Goal: Task Accomplishment & Management: Use online tool/utility

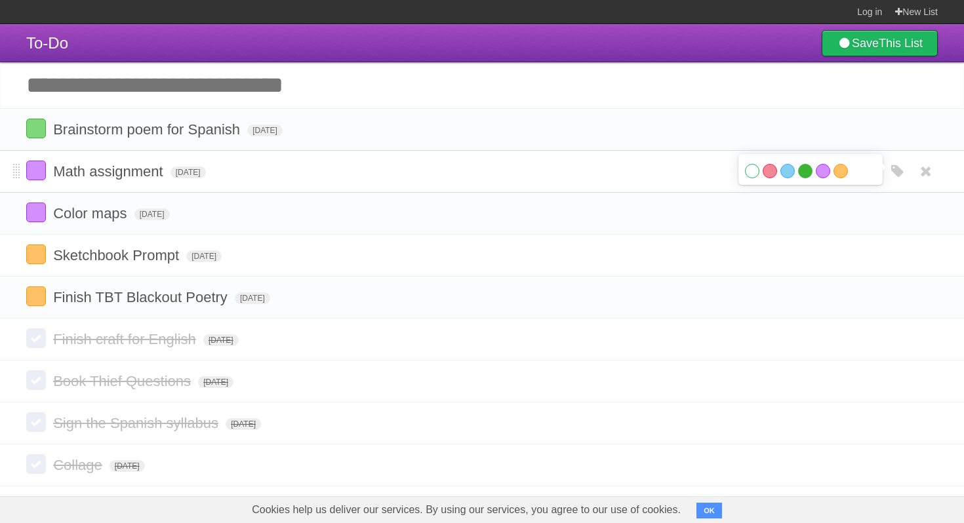
click at [802, 172] on label "Green" at bounding box center [805, 171] width 14 height 14
click at [805, 173] on label "Green" at bounding box center [805, 171] width 14 height 14
click at [818, 176] on label "Purple" at bounding box center [823, 171] width 14 height 14
click at [801, 178] on label "Green" at bounding box center [805, 171] width 14 height 14
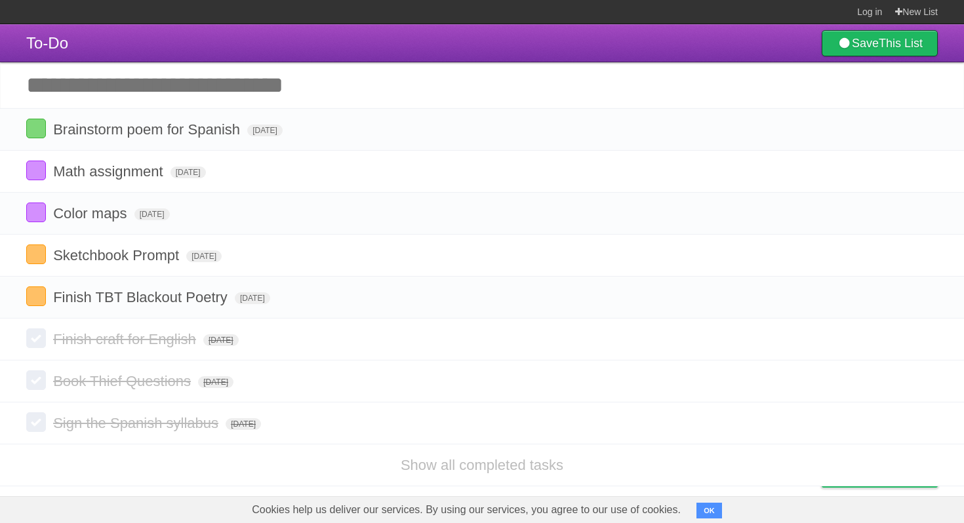
click at [294, 81] on input "Add another task" at bounding box center [482, 85] width 964 height 46
click at [896, 178] on icon "button" at bounding box center [897, 171] width 18 height 17
click at [803, 175] on label "Green" at bounding box center [805, 171] width 14 height 14
click at [805, 174] on label "Green" at bounding box center [805, 171] width 14 height 14
click at [429, 85] on input "Add another task" at bounding box center [482, 85] width 964 height 46
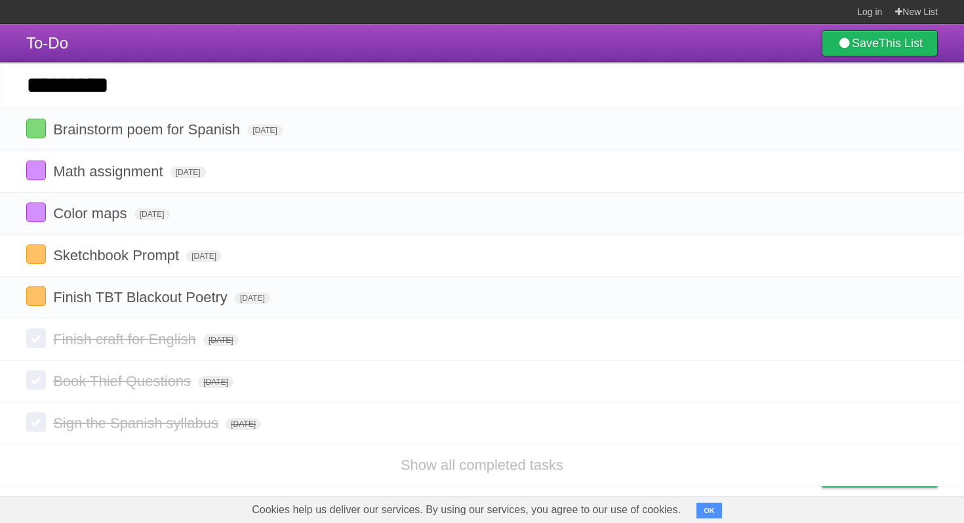
type input "*********"
click input "*********" at bounding box center [0, 0] width 0 height 0
